Goal: Use online tool/utility: Use online tool/utility

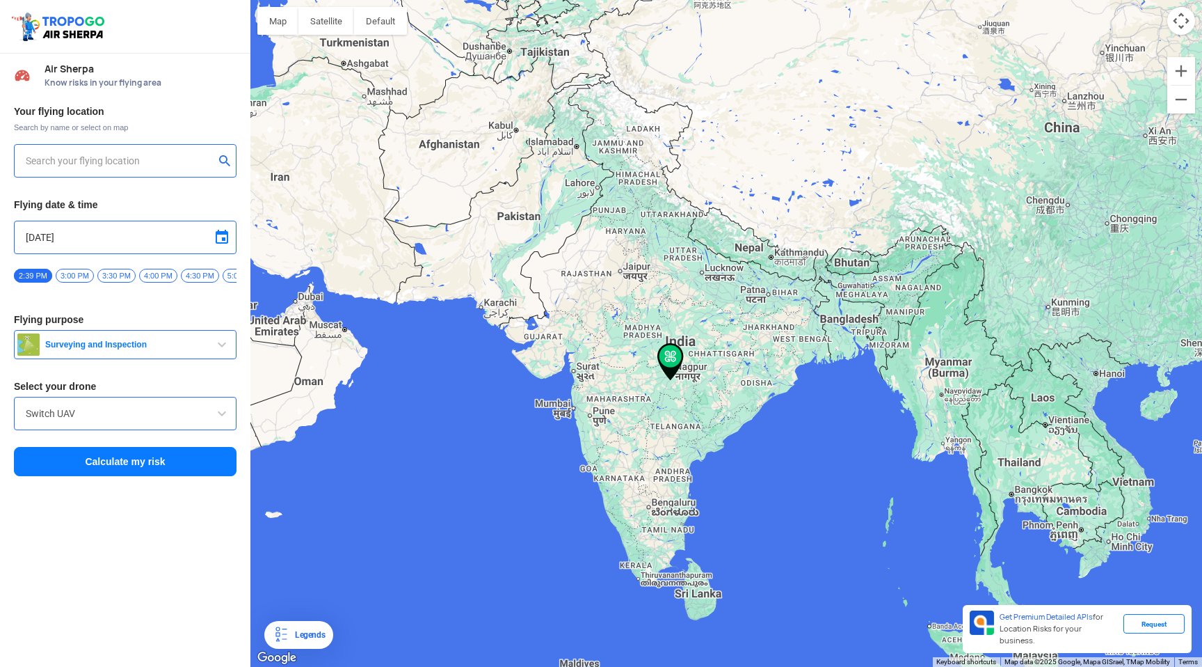
type input "[STREET_ADDRESS]"
click at [73, 159] on input "[STREET_ADDRESS]" at bounding box center [120, 160] width 189 height 17
click at [221, 163] on img at bounding box center [226, 160] width 14 height 14
click at [163, 163] on input "text" at bounding box center [120, 160] width 189 height 17
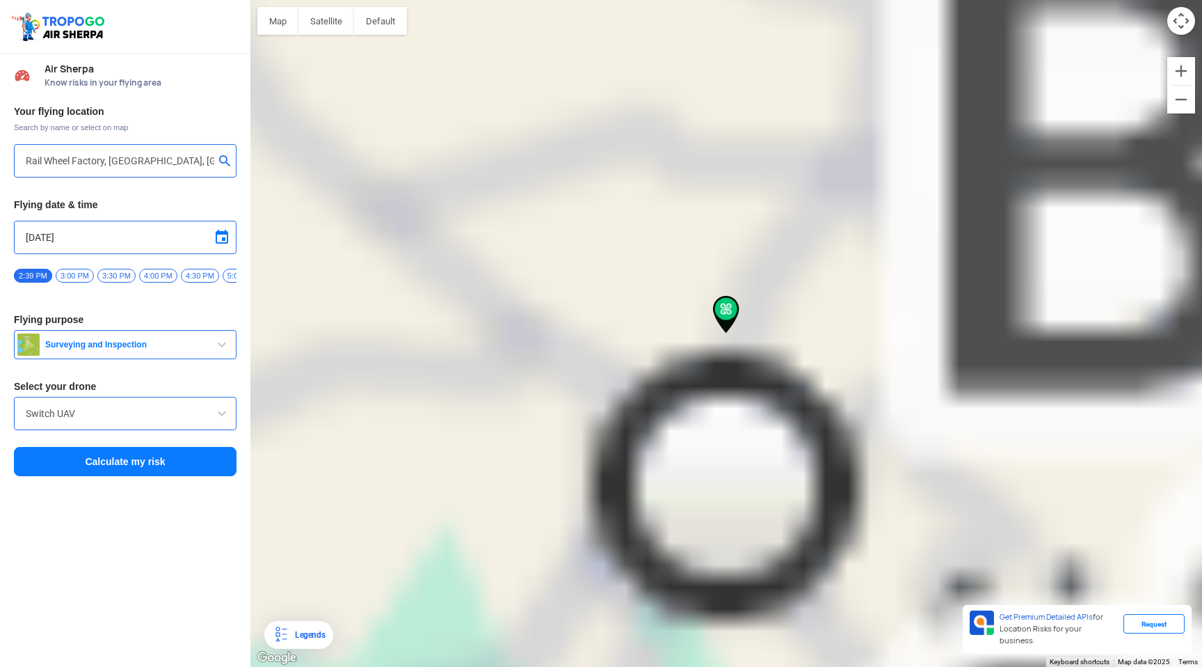
type input "[GEOGRAPHIC_DATA]"
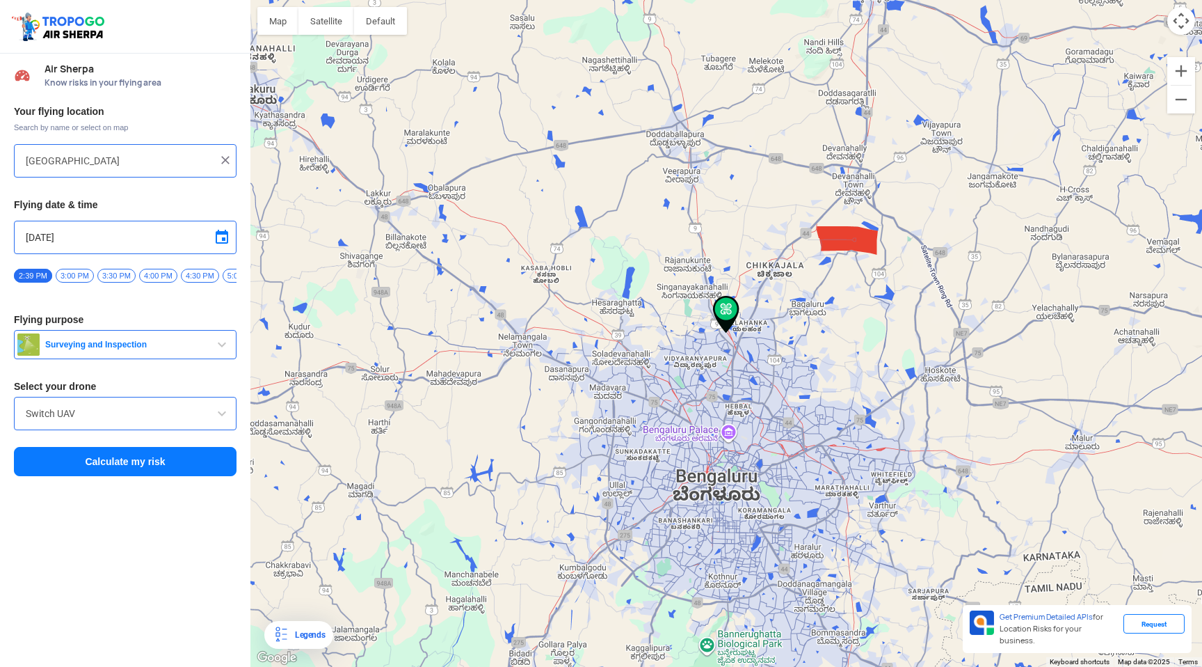
click at [728, 308] on img at bounding box center [726, 315] width 26 height 38
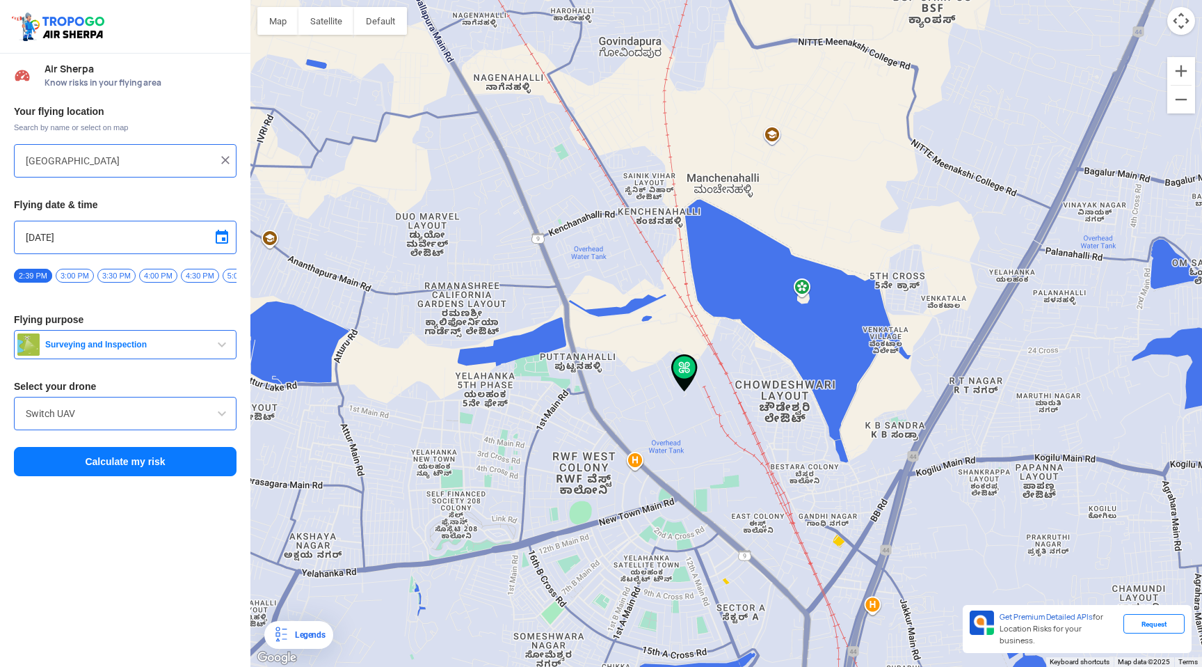
drag, startPoint x: 704, startPoint y: 450, endPoint x: 704, endPoint y: 381, distance: 68.2
click at [704, 381] on div "To navigate, press the arrow keys." at bounding box center [727, 333] width 952 height 667
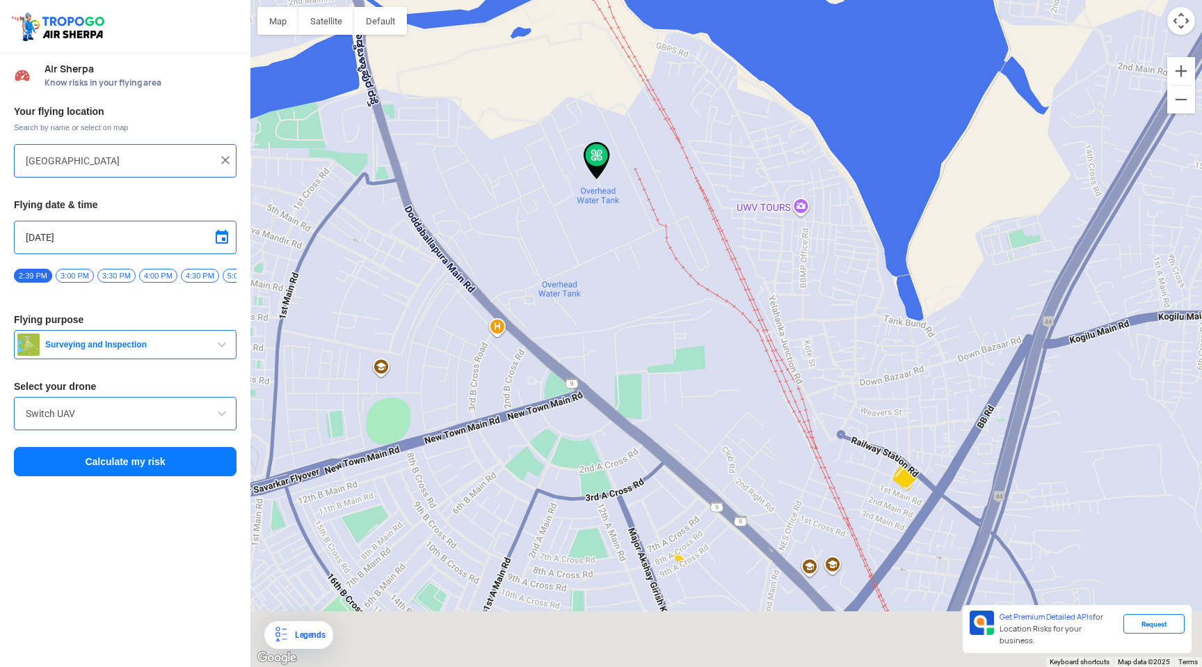
drag, startPoint x: 657, startPoint y: 514, endPoint x: 580, endPoint y: 232, distance: 291.5
click at [580, 232] on div "To navigate, press the arrow keys." at bounding box center [727, 333] width 952 height 667
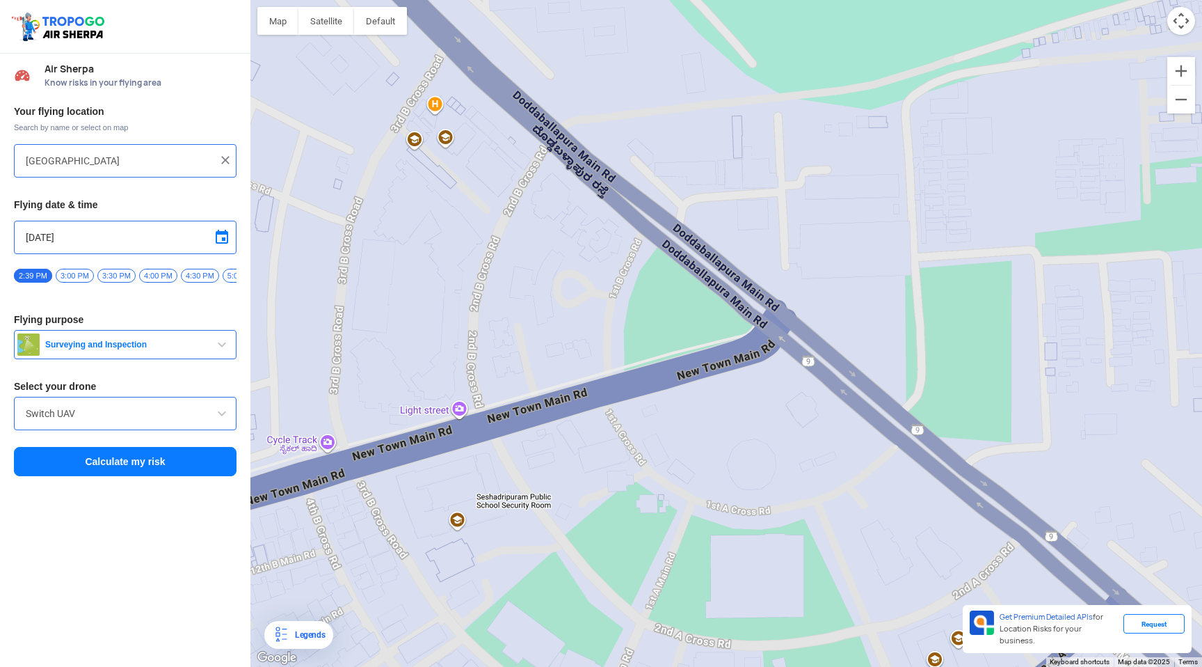
drag, startPoint x: 527, startPoint y: 299, endPoint x: 657, endPoint y: 248, distance: 139.0
click at [657, 248] on div "To navigate, press the arrow keys." at bounding box center [727, 333] width 952 height 667
click at [182, 476] on button "Calculate my risk" at bounding box center [125, 461] width 223 height 29
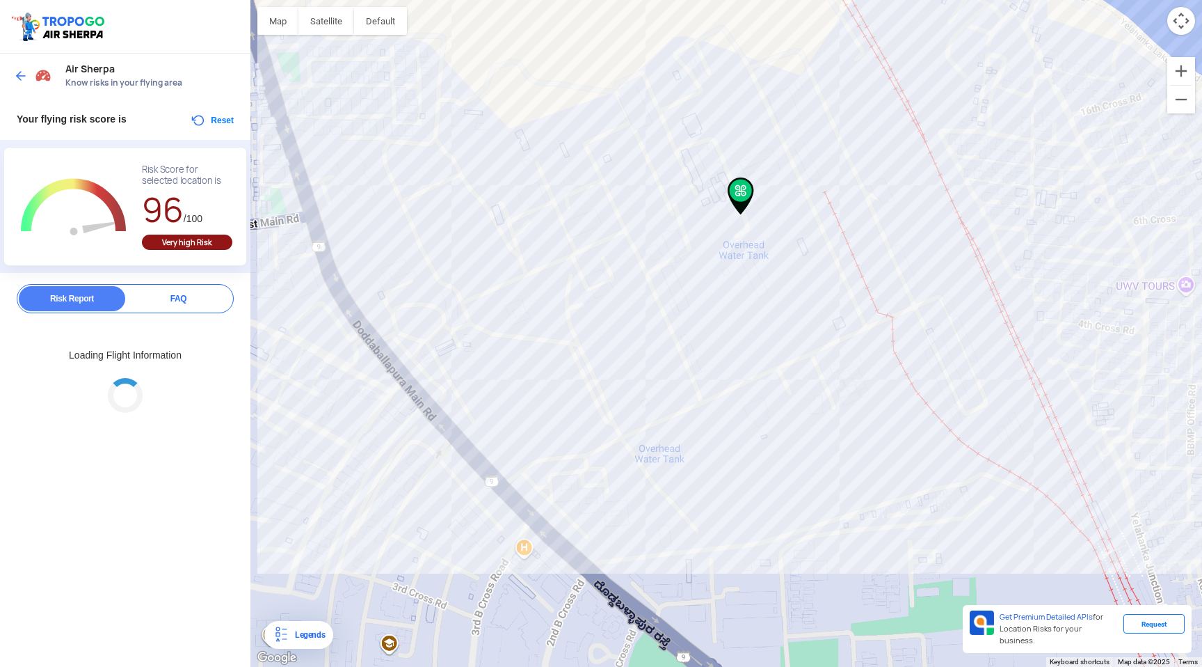
drag, startPoint x: 559, startPoint y: 251, endPoint x: 728, endPoint y: 406, distance: 228.5
click at [728, 406] on div at bounding box center [601, 333] width 1202 height 667
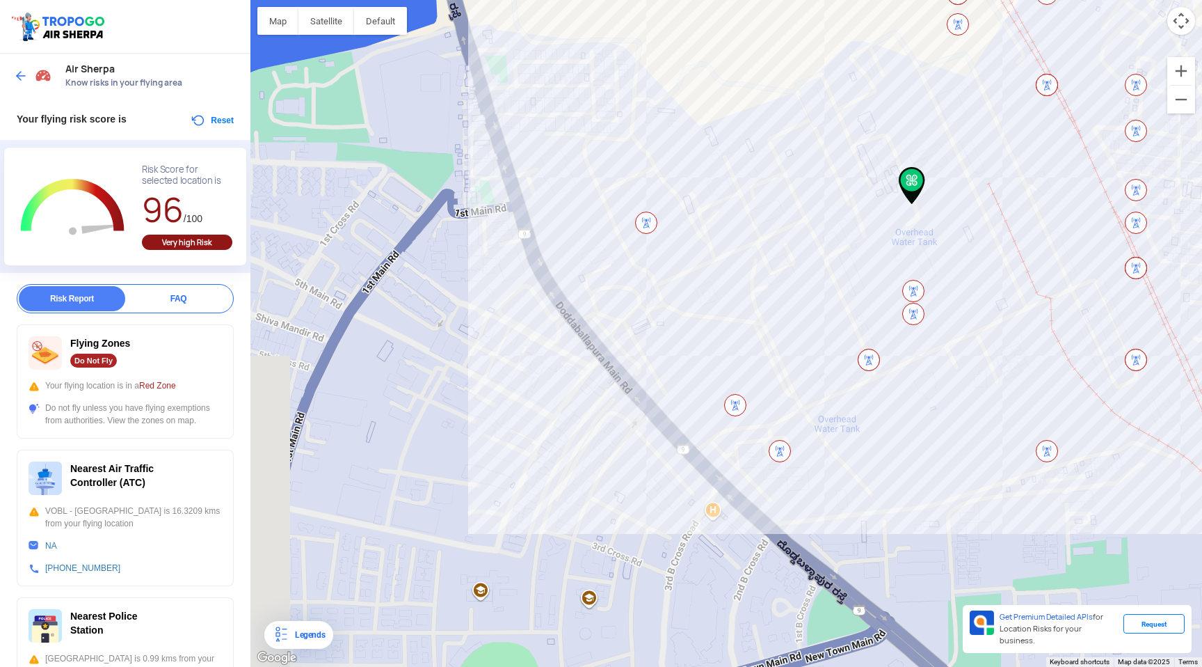
drag, startPoint x: 729, startPoint y: 314, endPoint x: 914, endPoint y: 185, distance: 224.9
click at [914, 185] on img at bounding box center [912, 186] width 26 height 38
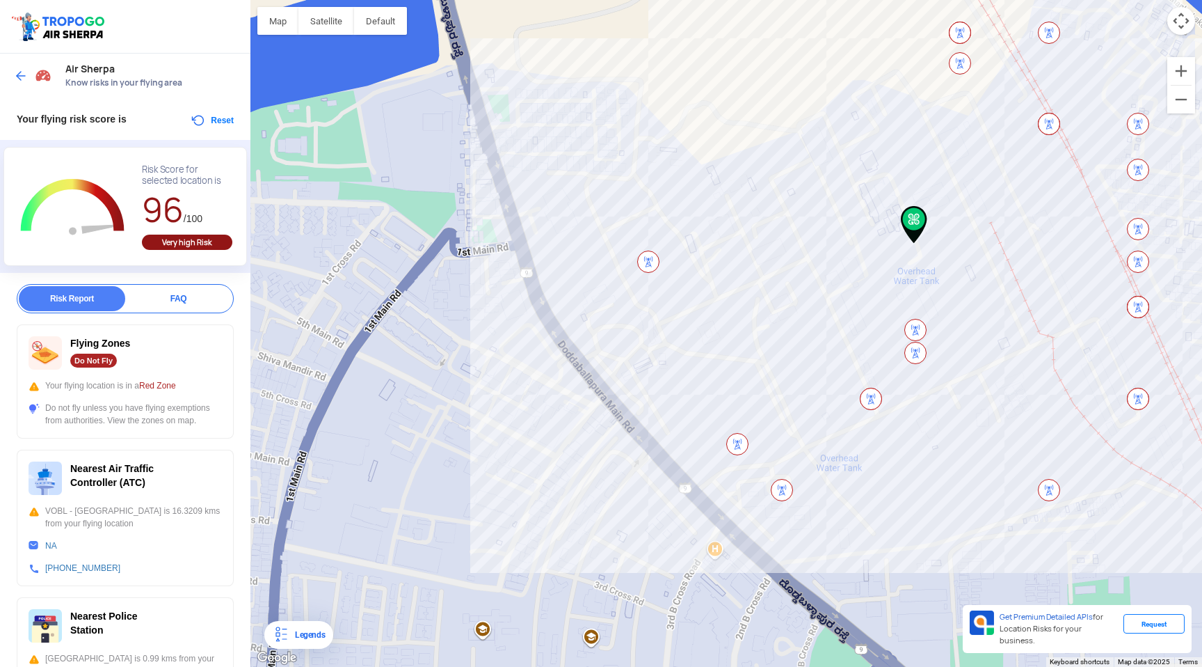
drag, startPoint x: 557, startPoint y: 261, endPoint x: 536, endPoint y: 243, distance: 27.6
click at [536, 246] on div "To navigate, press the arrow keys." at bounding box center [727, 333] width 952 height 667
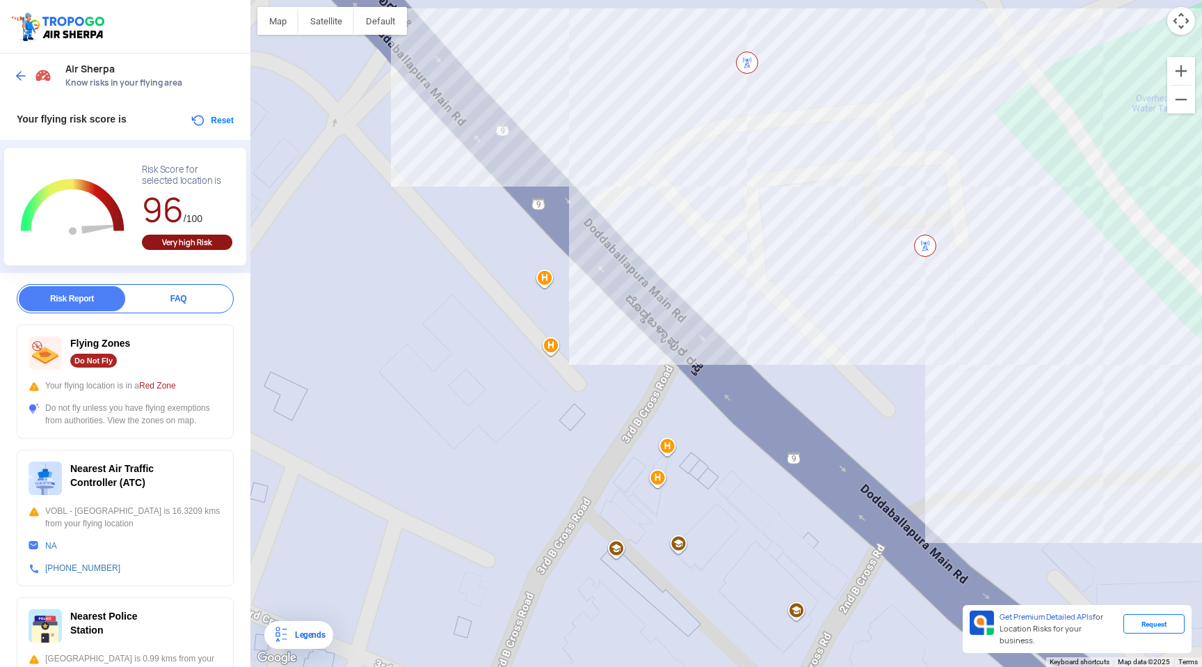
drag, startPoint x: 542, startPoint y: 198, endPoint x: 683, endPoint y: 443, distance: 281.8
click at [681, 440] on div "To navigate, press the arrow keys." at bounding box center [727, 333] width 952 height 667
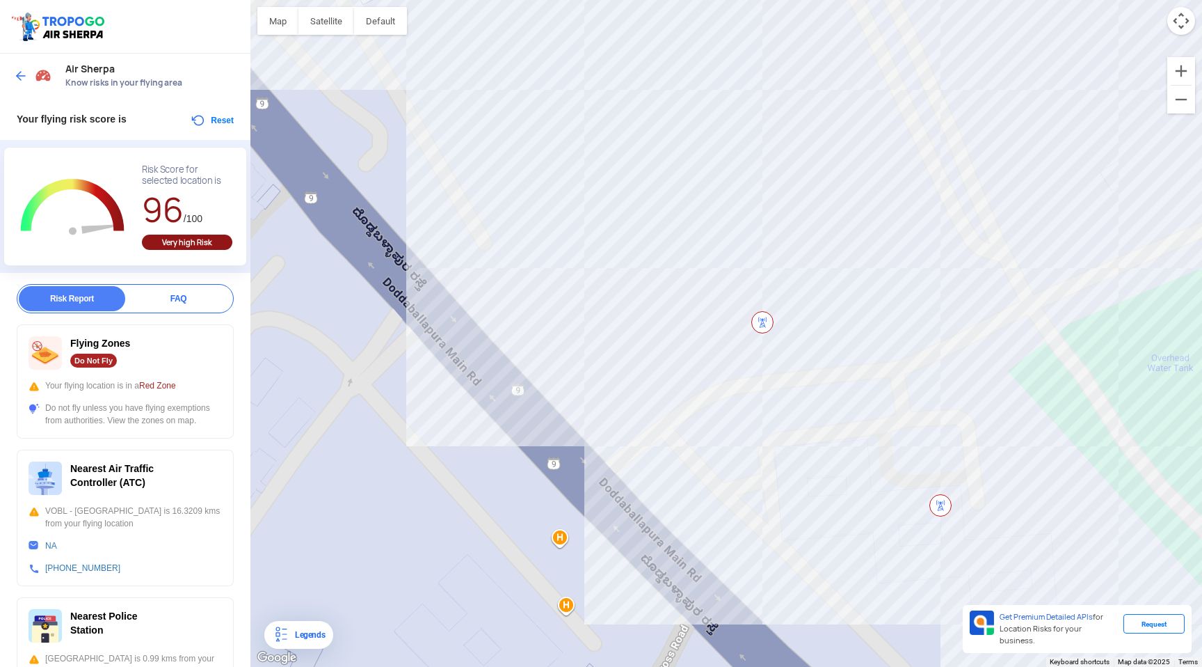
drag, startPoint x: 628, startPoint y: 331, endPoint x: 596, endPoint y: 396, distance: 72.8
click at [596, 397] on div "To navigate, press the arrow keys." at bounding box center [727, 333] width 952 height 667
click at [758, 317] on img at bounding box center [761, 322] width 22 height 22
click at [79, 502] on div "Nearest Air Traffic Controller (ATC) VOBL - [GEOGRAPHIC_DATA] is 16.3209 kms fr…" at bounding box center [125, 518] width 217 height 136
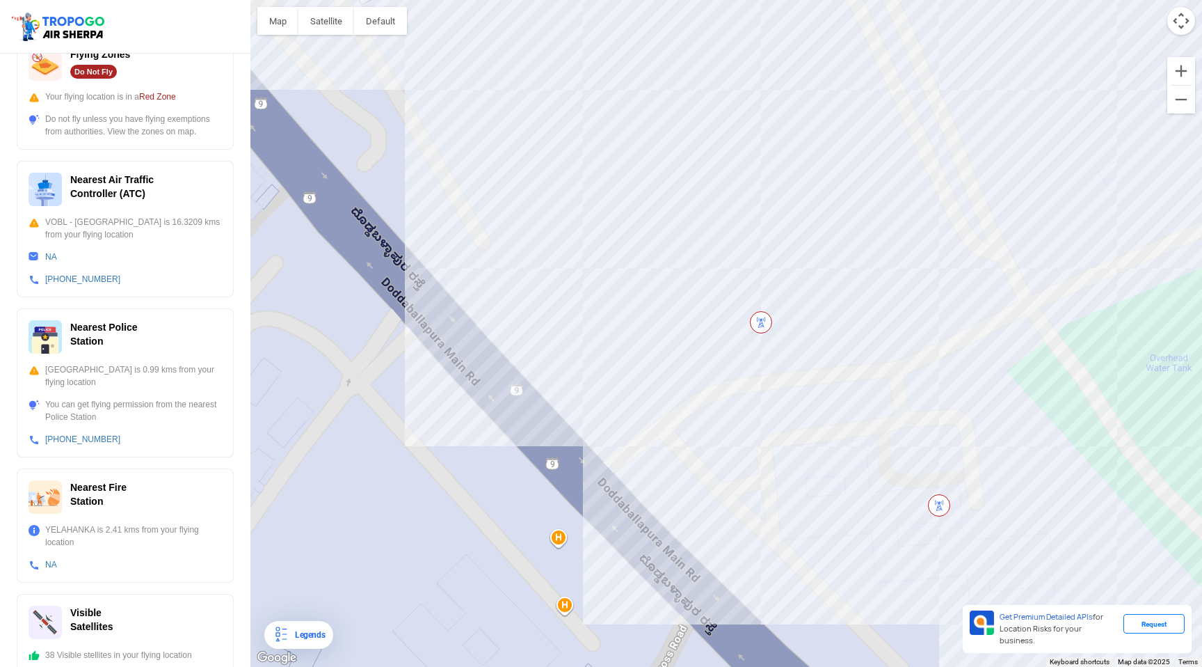
scroll to position [319, 0]
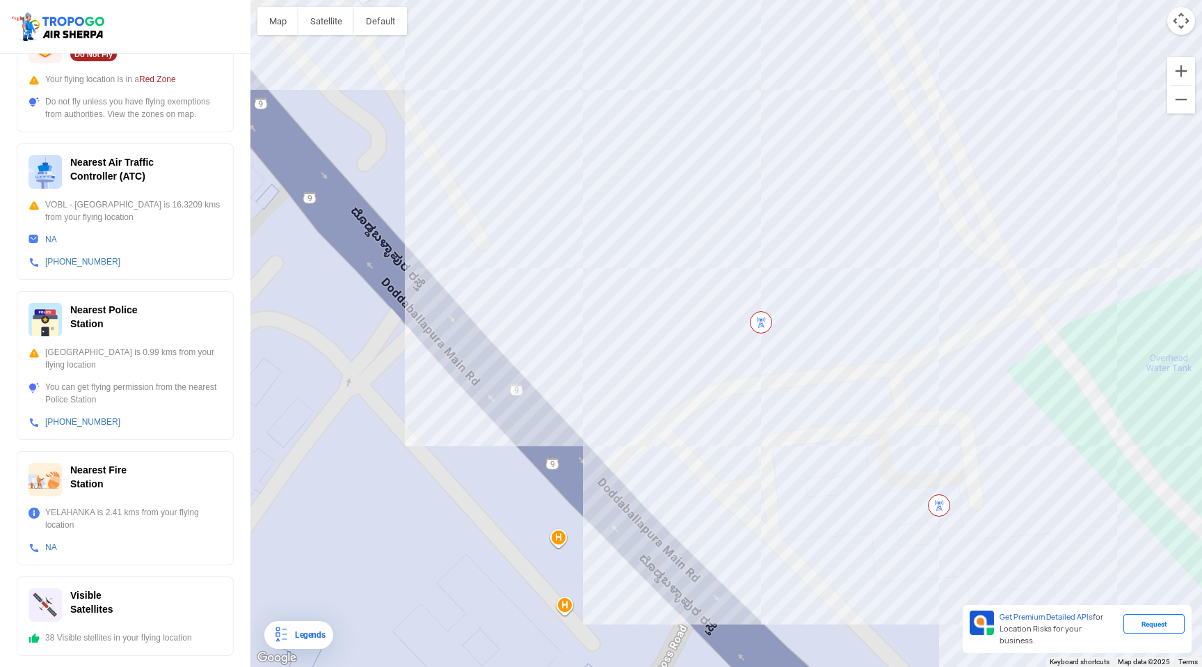
drag, startPoint x: 496, startPoint y: 427, endPoint x: 431, endPoint y: 367, distance: 88.7
click at [431, 367] on div "To navigate, press the arrow keys." at bounding box center [727, 333] width 952 height 667
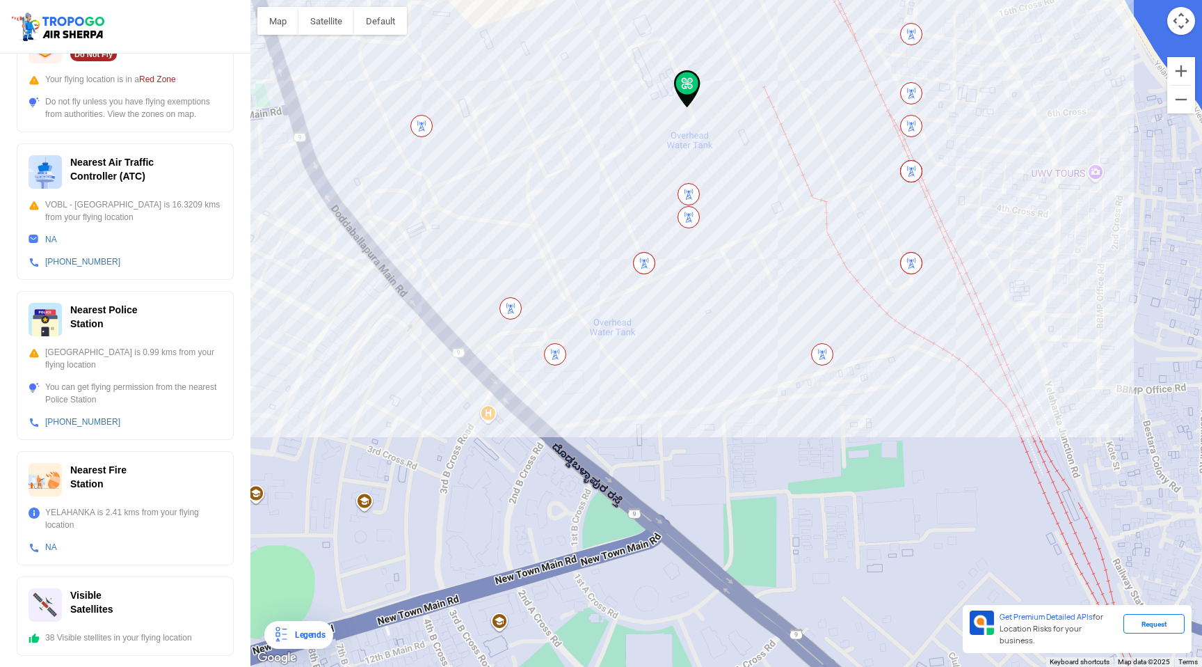
drag, startPoint x: 585, startPoint y: 518, endPoint x: 631, endPoint y: 517, distance: 45.9
click at [631, 517] on div "To navigate, press the arrow keys." at bounding box center [727, 333] width 952 height 667
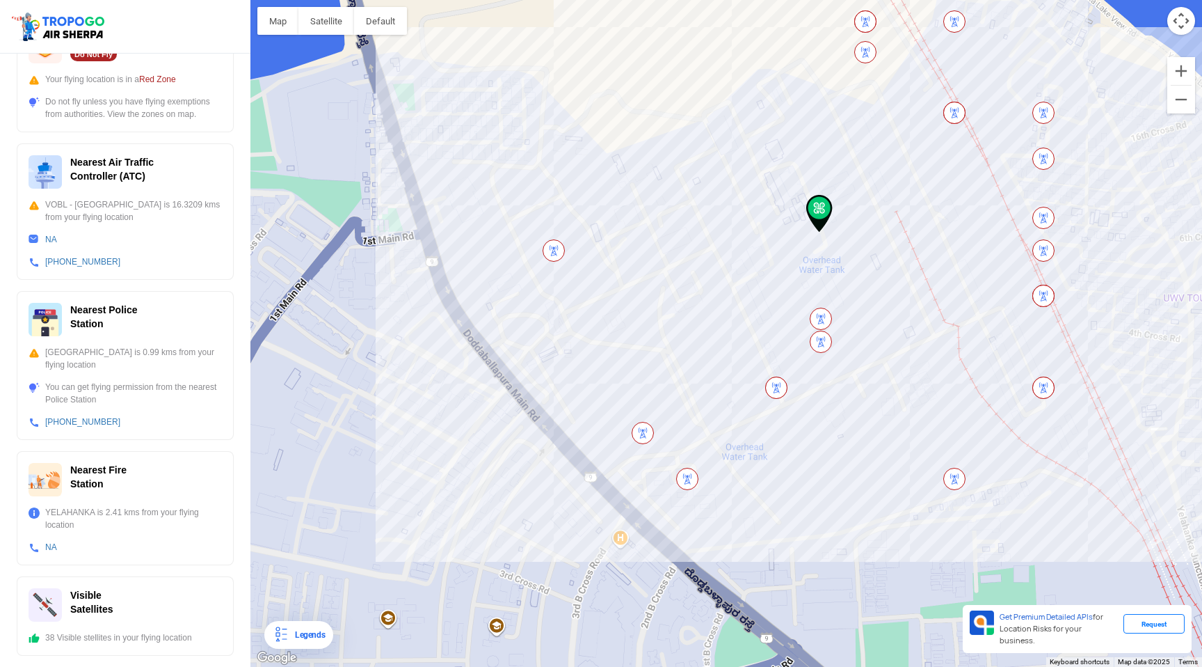
drag, startPoint x: 370, startPoint y: 244, endPoint x: 484, endPoint y: 369, distance: 169.4
click at [484, 369] on div "To navigate, press the arrow keys." at bounding box center [727, 333] width 952 height 667
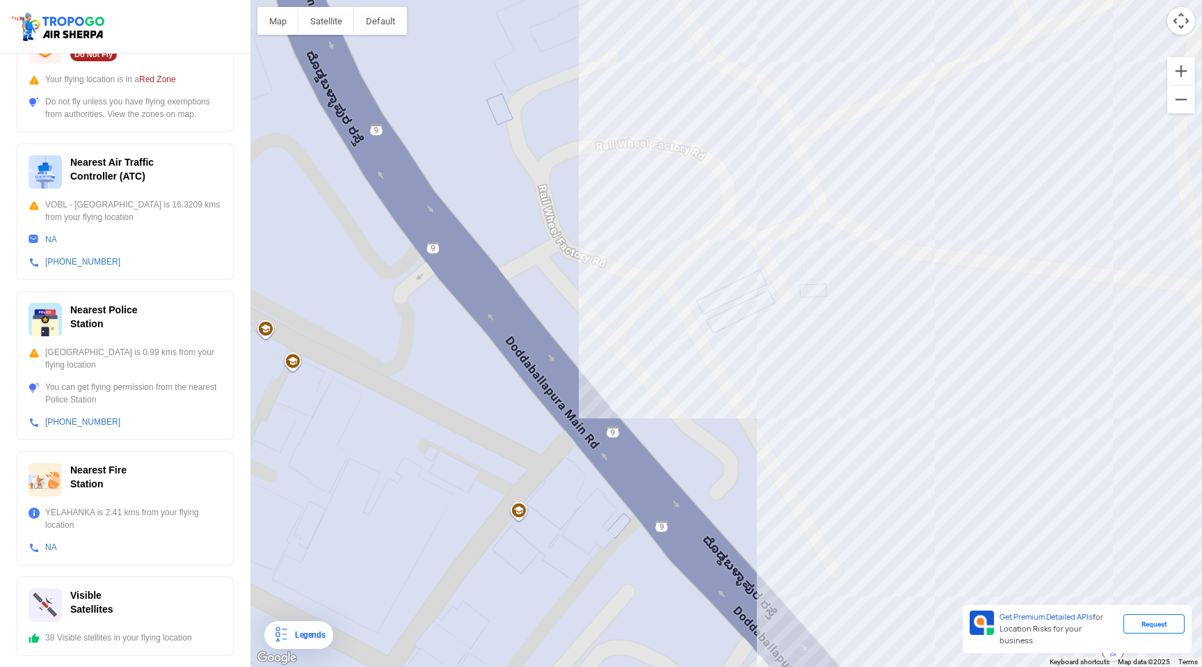
drag, startPoint x: 642, startPoint y: 445, endPoint x: 424, endPoint y: 204, distance: 324.7
click at [427, 215] on div "To navigate, press the arrow keys." at bounding box center [727, 333] width 952 height 667
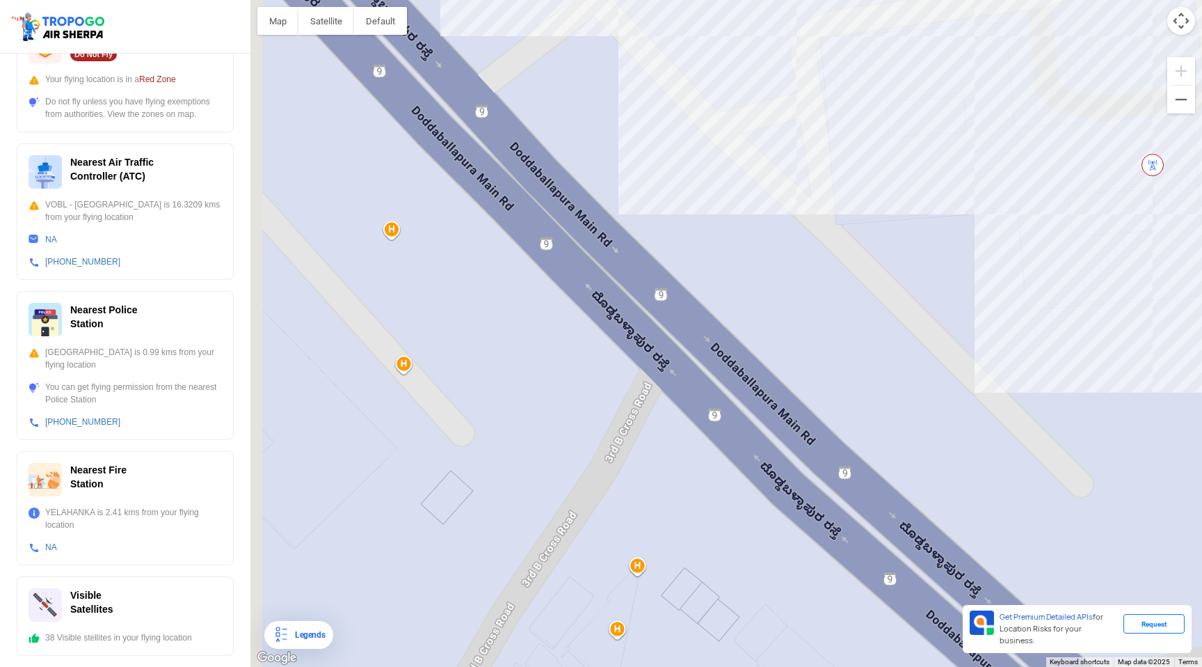
drag, startPoint x: 588, startPoint y: 372, endPoint x: 850, endPoint y: 264, distance: 283.9
click at [852, 263] on div "To navigate, press the arrow keys." at bounding box center [727, 333] width 952 height 667
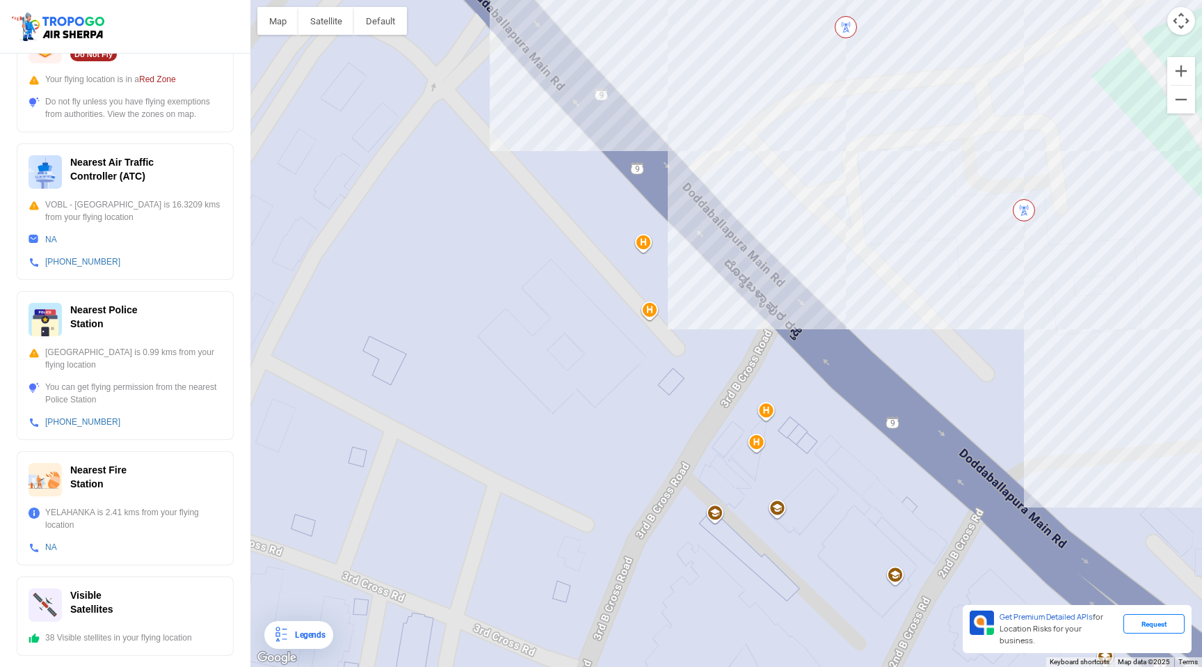
click at [713, 198] on div "To navigate, press the arrow keys." at bounding box center [727, 333] width 952 height 667
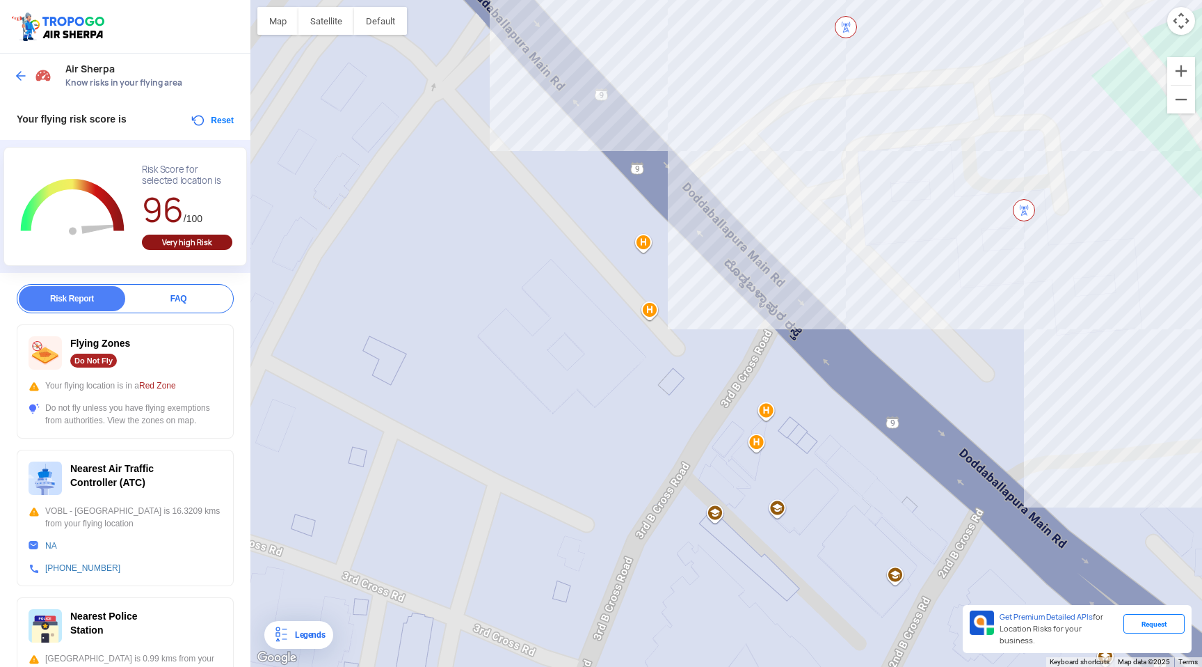
click at [220, 121] on button "Reset" at bounding box center [212, 120] width 44 height 17
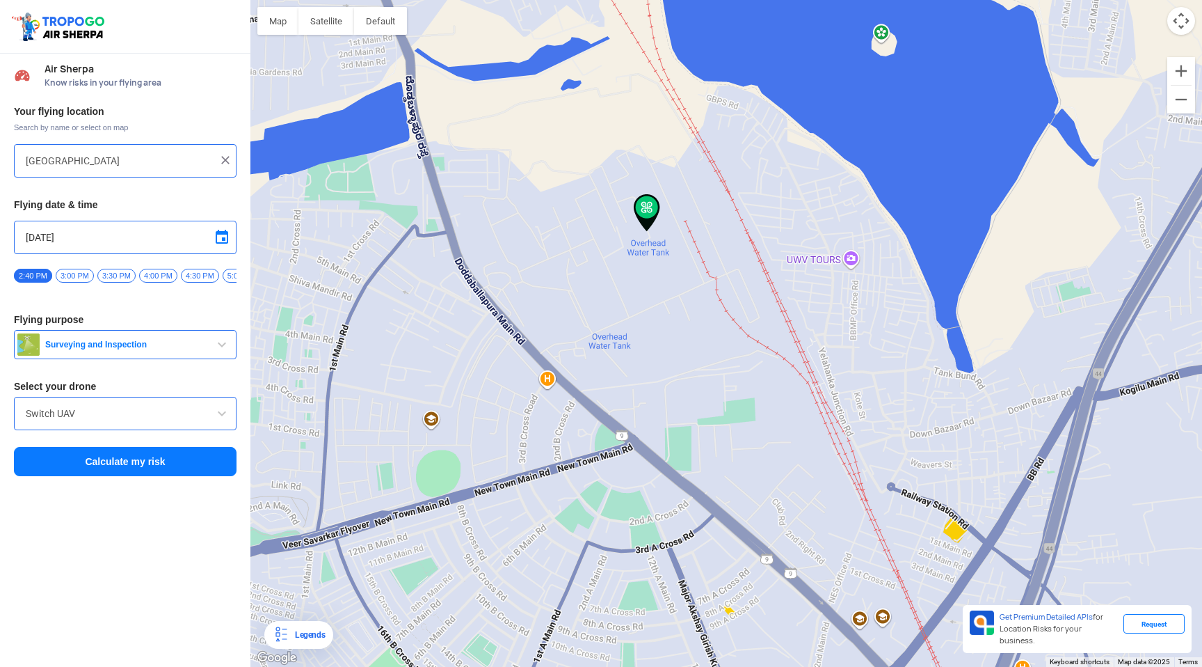
drag, startPoint x: 701, startPoint y: 156, endPoint x: 642, endPoint y: 207, distance: 78.4
click at [642, 207] on img at bounding box center [647, 213] width 26 height 38
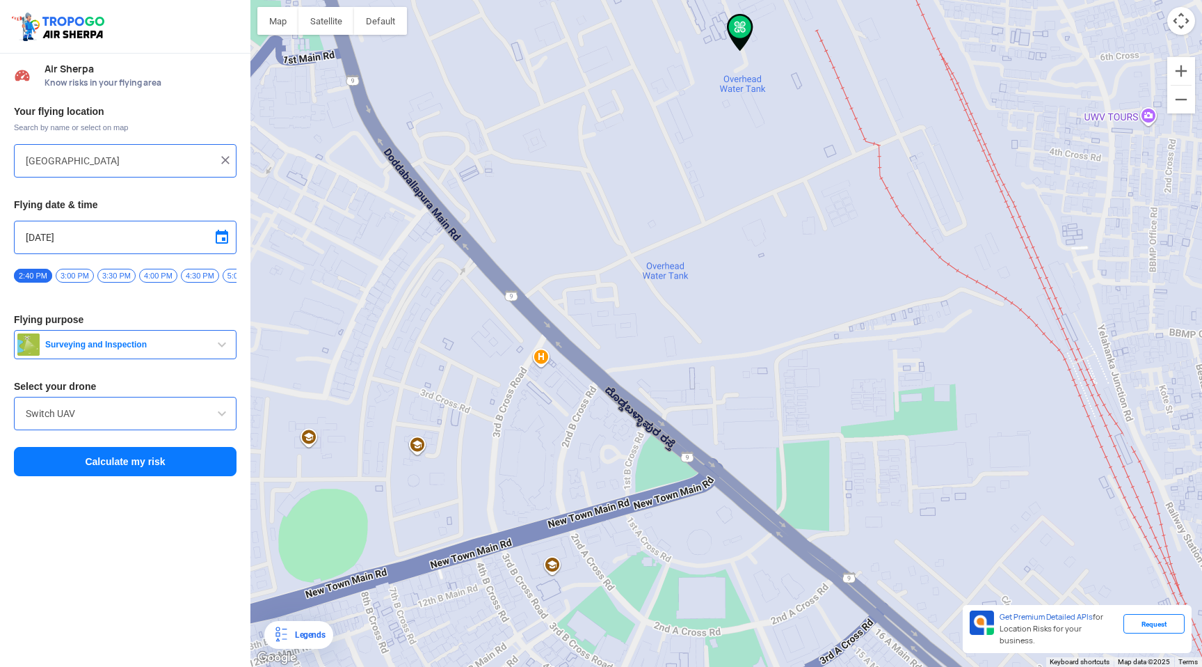
click at [543, 335] on div "To navigate, press the arrow keys." at bounding box center [727, 333] width 952 height 667
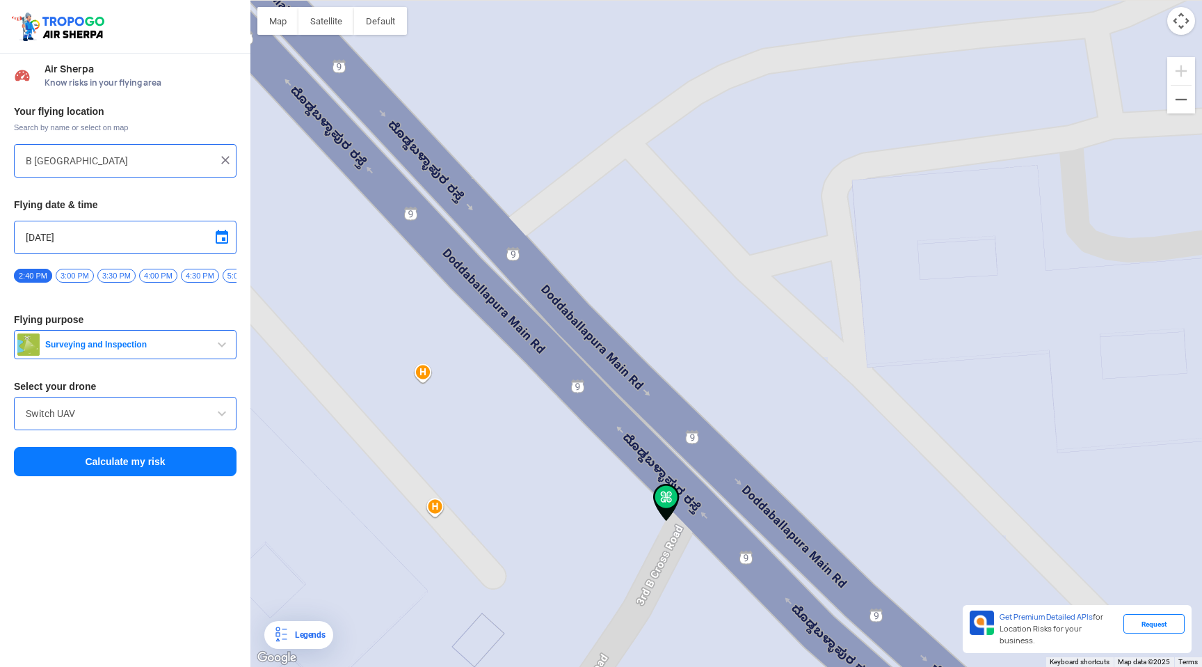
drag, startPoint x: 606, startPoint y: 311, endPoint x: 668, endPoint y: 498, distance: 197.2
click at [668, 498] on img at bounding box center [666, 503] width 26 height 38
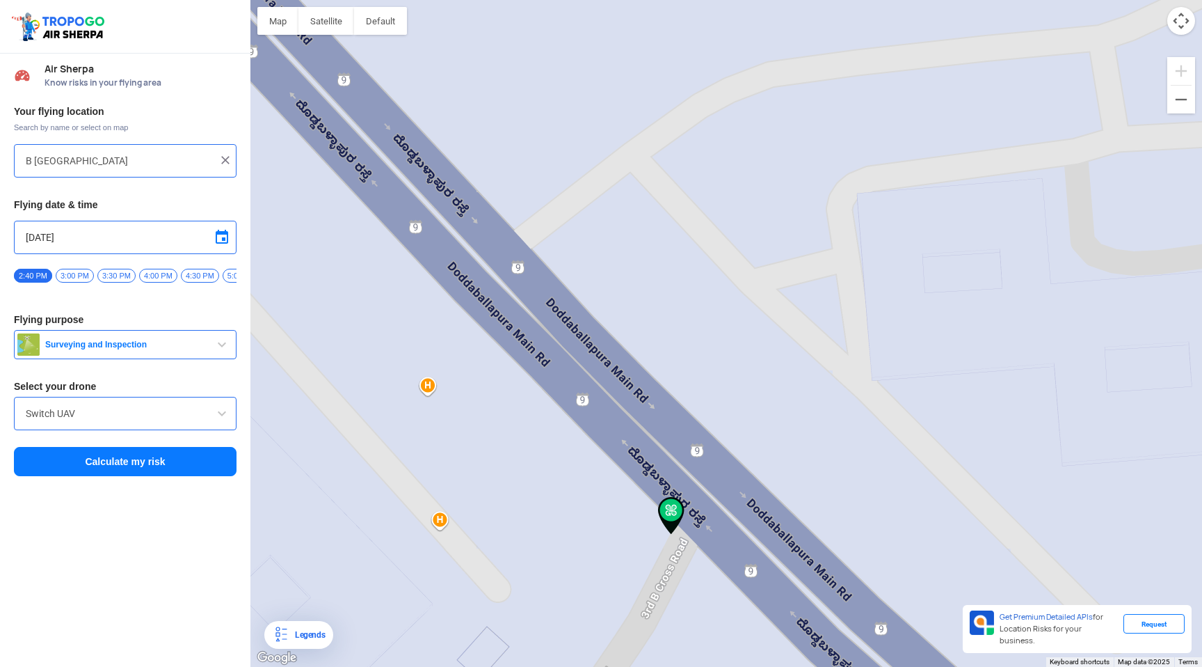
click at [559, 266] on div "To navigate, press the arrow keys." at bounding box center [727, 333] width 952 height 667
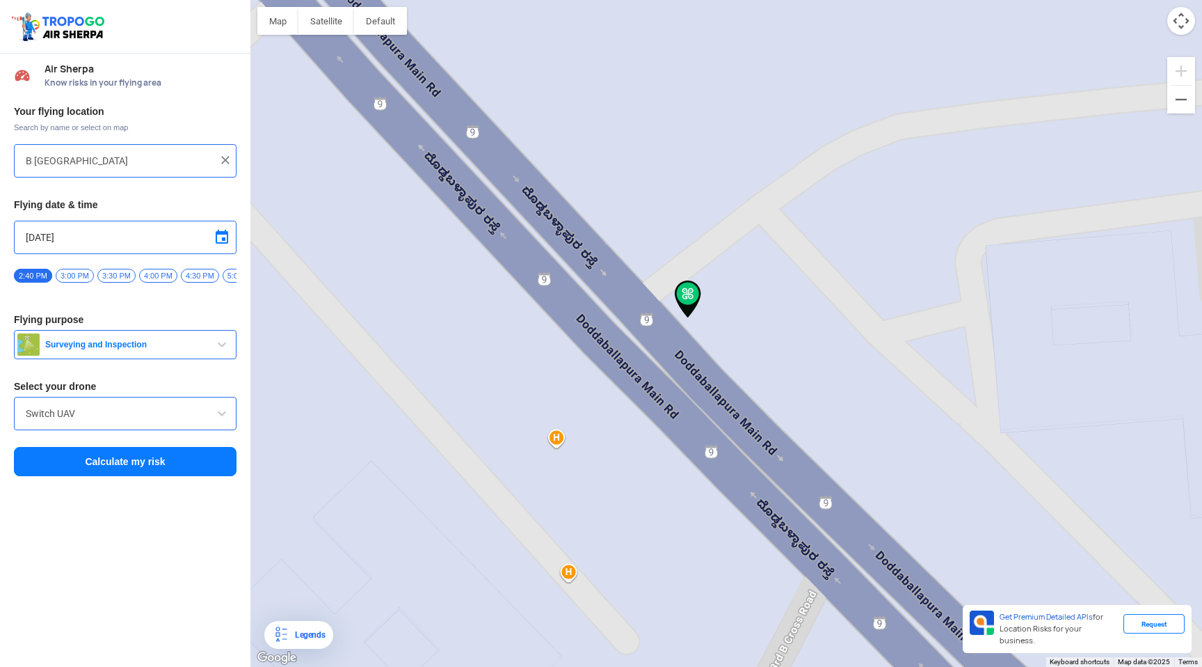
type input "[STREET_ADDRESS]"
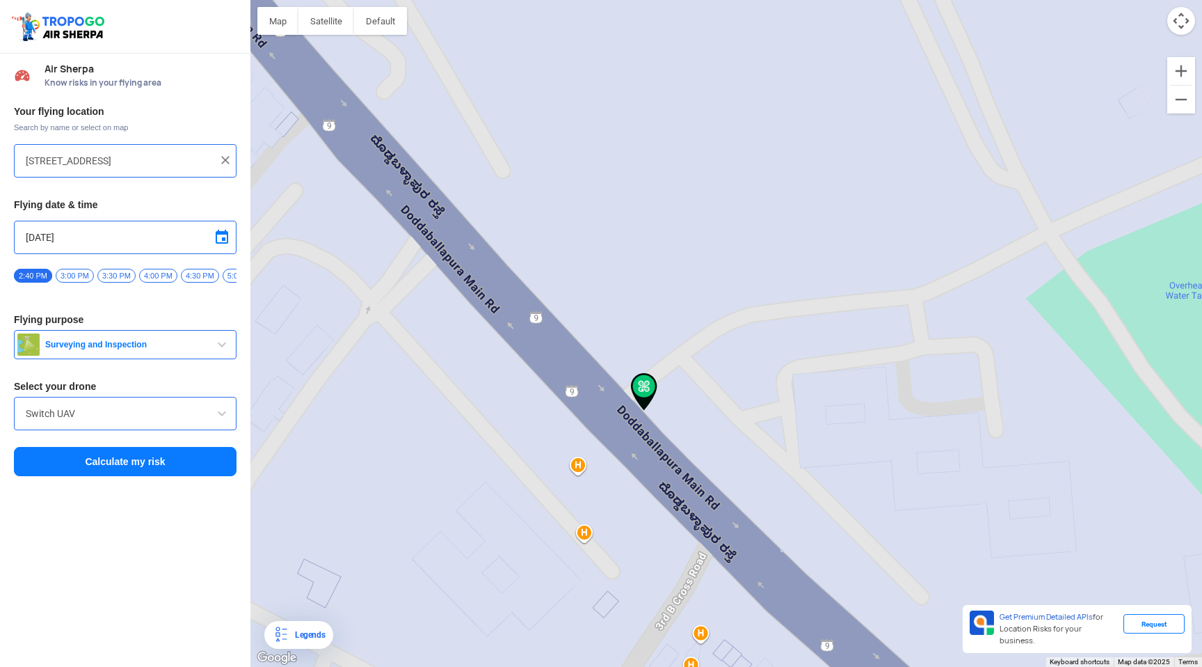
drag, startPoint x: 658, startPoint y: 237, endPoint x: 580, endPoint y: 296, distance: 98.3
click at [580, 299] on div "To navigate, press the arrow keys." at bounding box center [727, 333] width 952 height 667
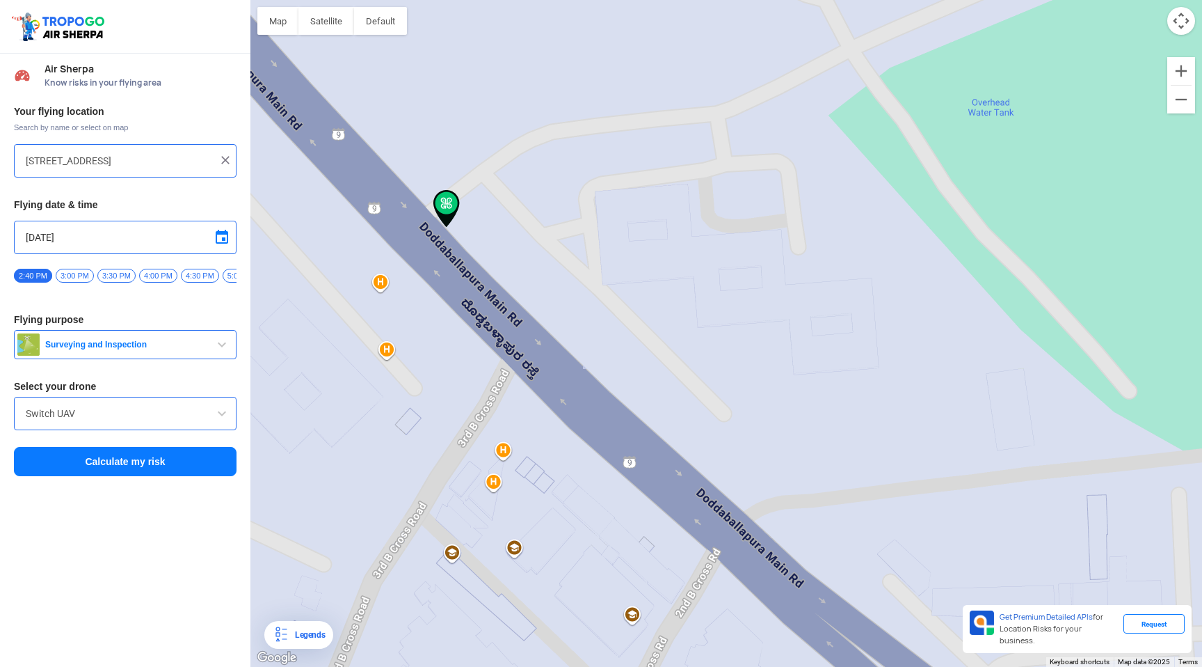
drag, startPoint x: 786, startPoint y: 472, endPoint x: 509, endPoint y: 191, distance: 394.6
click at [511, 193] on div "To navigate, press the arrow keys." at bounding box center [727, 333] width 952 height 667
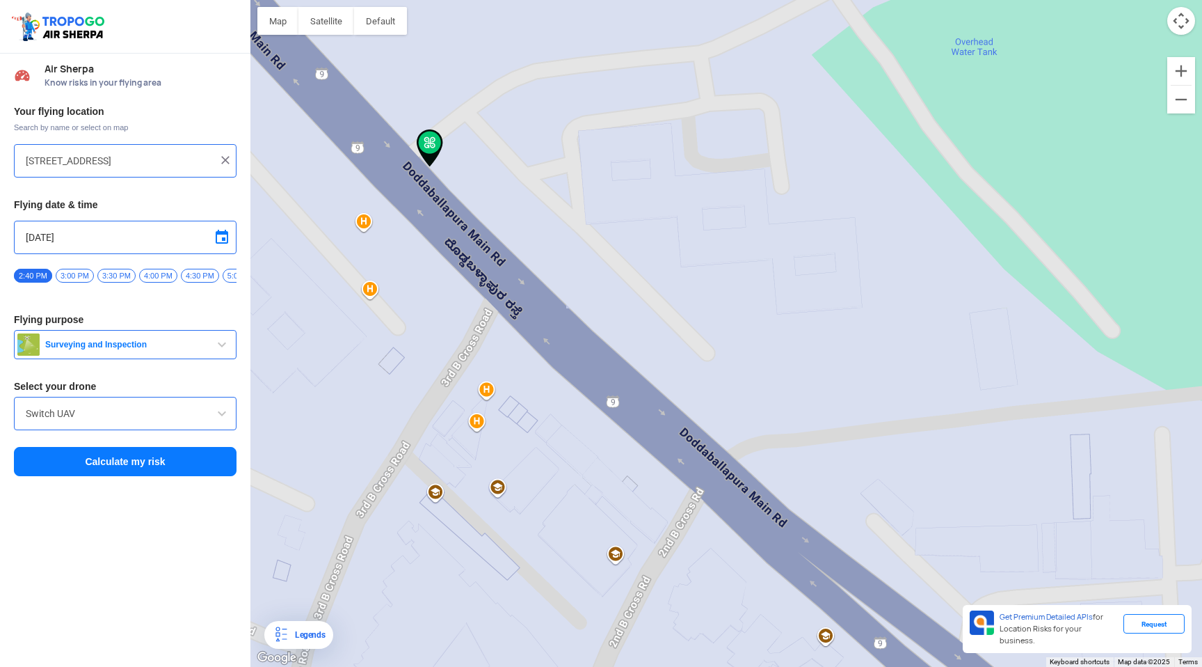
drag, startPoint x: 528, startPoint y: 184, endPoint x: 820, endPoint y: 461, distance: 402.1
click at [811, 456] on div "To navigate, press the arrow keys." at bounding box center [727, 333] width 952 height 667
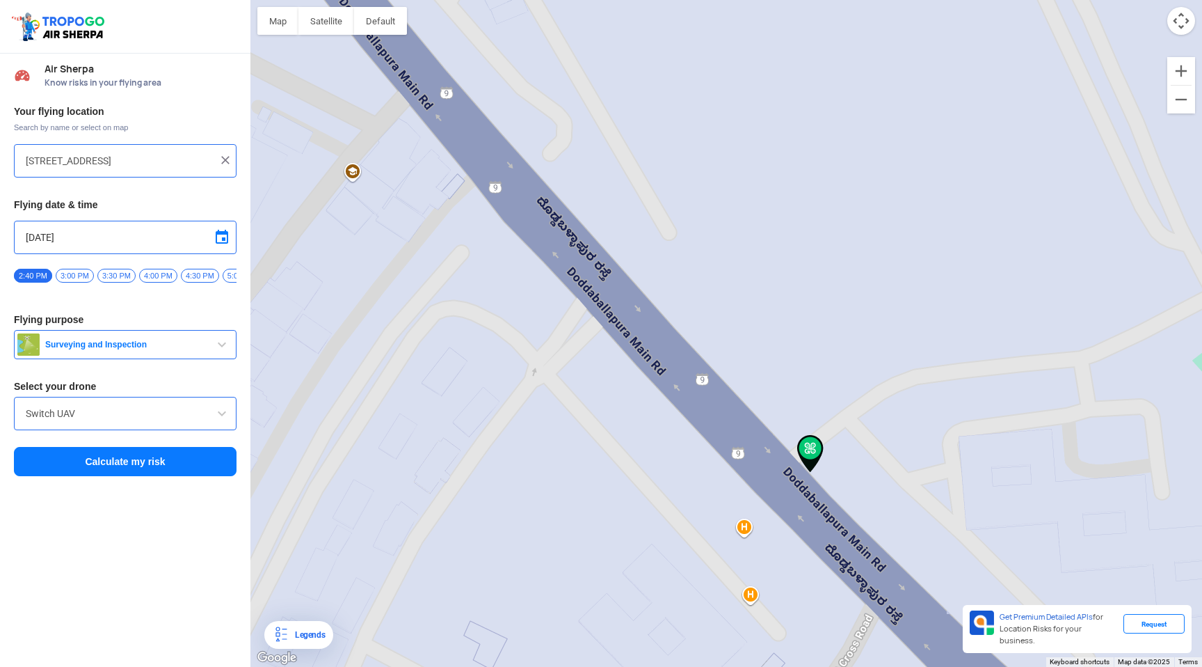
drag, startPoint x: 807, startPoint y: 439, endPoint x: 590, endPoint y: 197, distance: 325.2
click at [590, 197] on div "To navigate, press the arrow keys." at bounding box center [727, 333] width 952 height 667
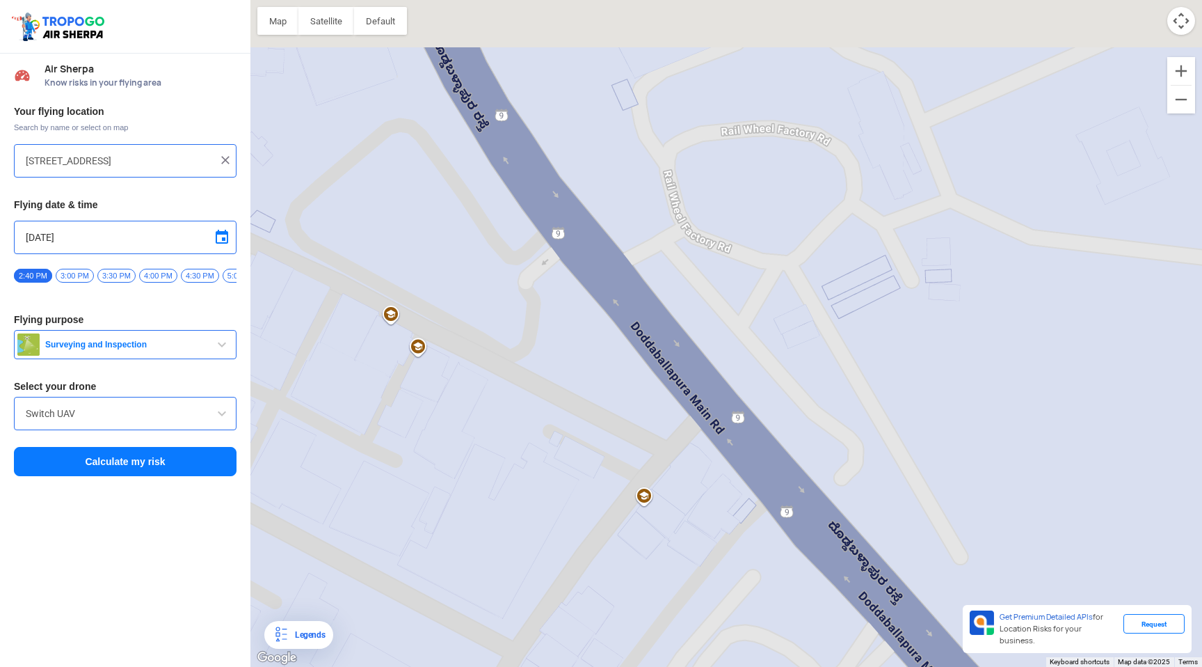
drag, startPoint x: 590, startPoint y: 197, endPoint x: 947, endPoint y: 591, distance: 532.1
click at [947, 591] on div "To navigate, press the arrow keys." at bounding box center [727, 333] width 952 height 667
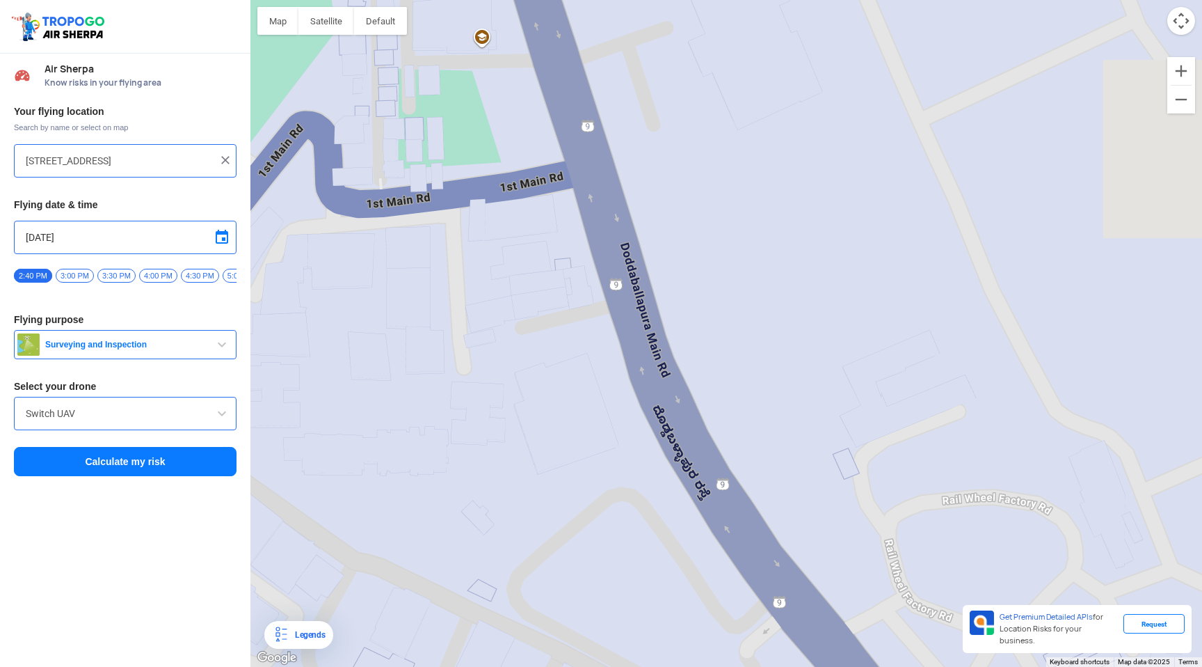
drag, startPoint x: 779, startPoint y: 259, endPoint x: 647, endPoint y: 247, distance: 132.7
click at [649, 253] on div "To navigate, press the arrow keys." at bounding box center [727, 333] width 952 height 667
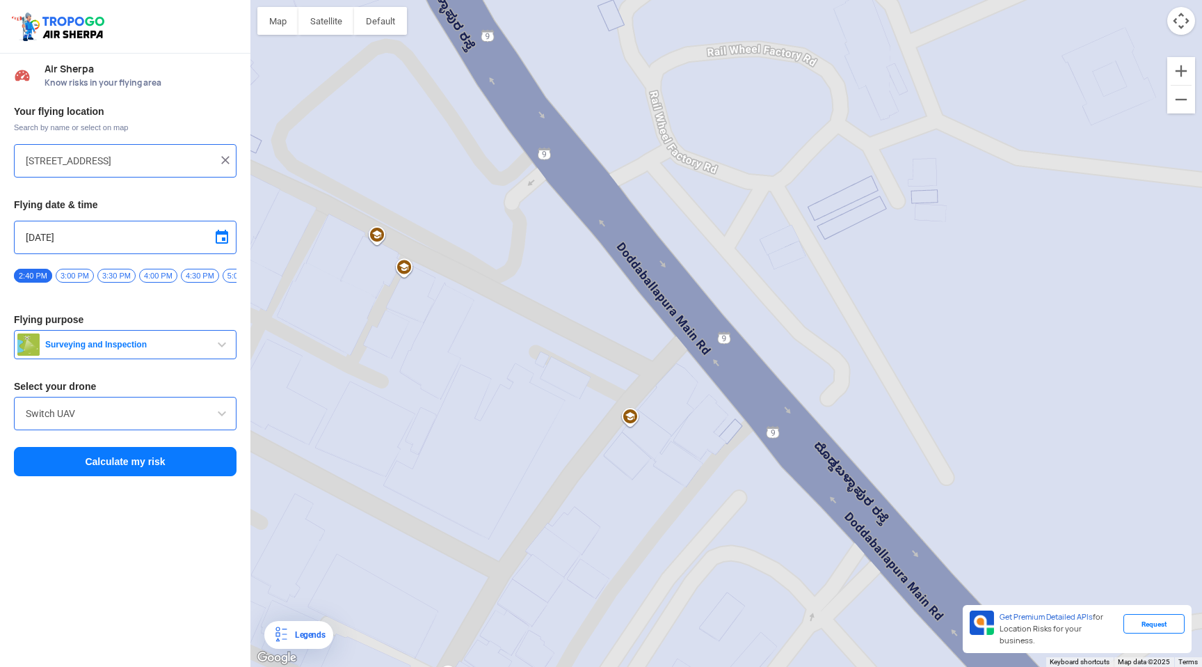
drag, startPoint x: 794, startPoint y: 395, endPoint x: 702, endPoint y: 187, distance: 227.4
click at [703, 189] on div "To navigate, press the arrow keys." at bounding box center [727, 333] width 952 height 667
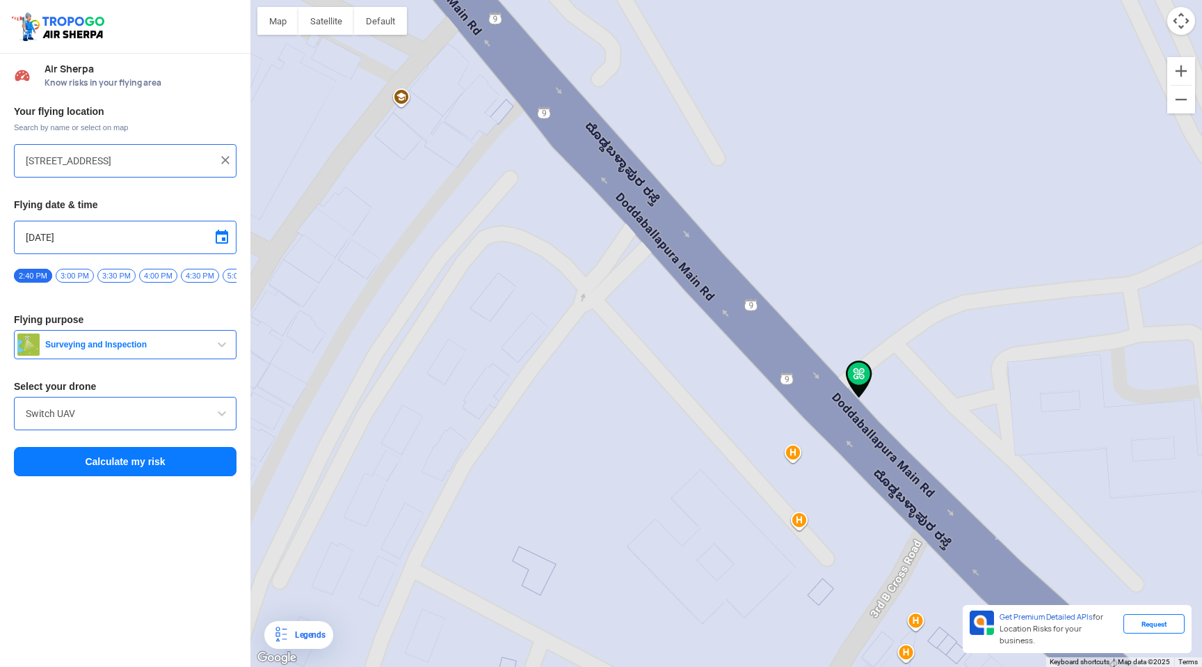
drag, startPoint x: 829, startPoint y: 335, endPoint x: 653, endPoint y: 163, distance: 245.5
click at [653, 163] on div "To navigate, press the arrow keys." at bounding box center [727, 333] width 952 height 667
click at [159, 473] on button "Calculate my risk" at bounding box center [125, 461] width 223 height 29
